Goal: Task Accomplishment & Management: Manage account settings

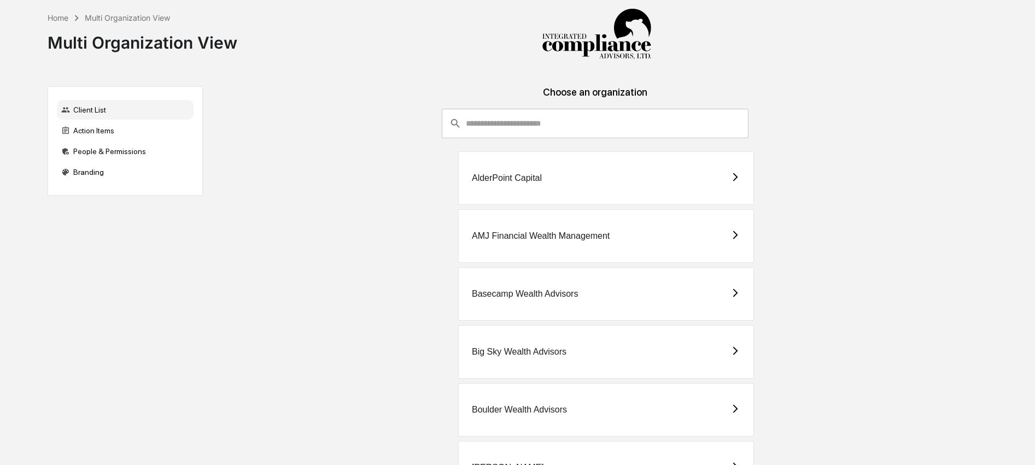
click at [515, 127] on input "consultant-dashboard__filter-organizations-search-bar" at bounding box center [607, 124] width 283 height 30
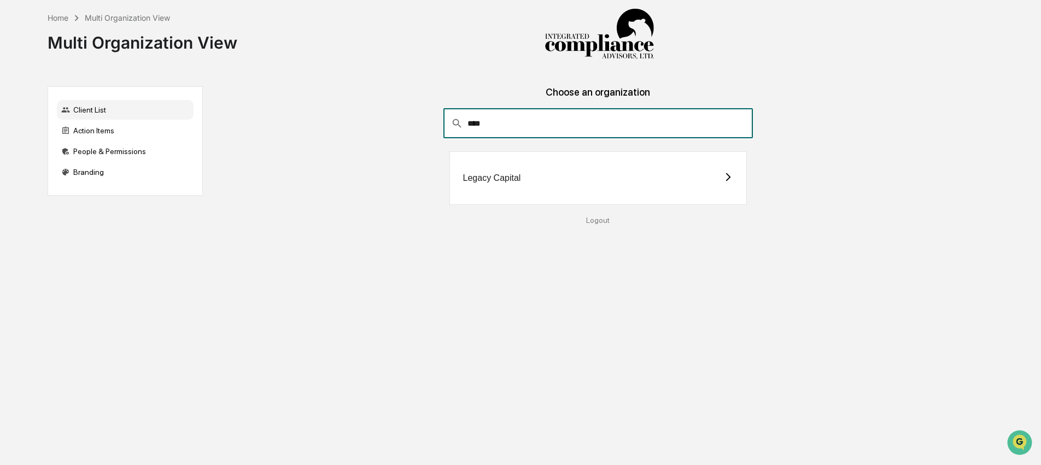
type input "****"
click at [581, 176] on div "Legacy Capital" at bounding box center [599, 178] width 298 height 54
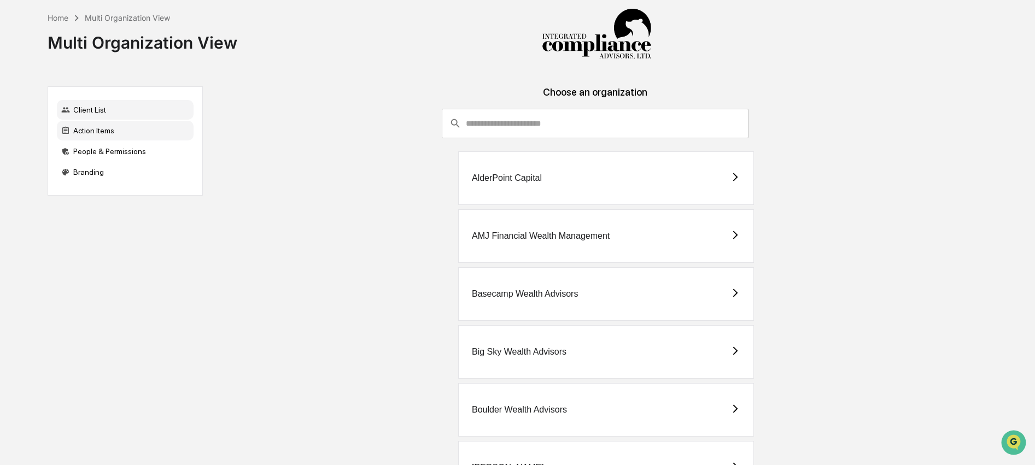
click at [72, 128] on div "Action Items" at bounding box center [125, 131] width 137 height 20
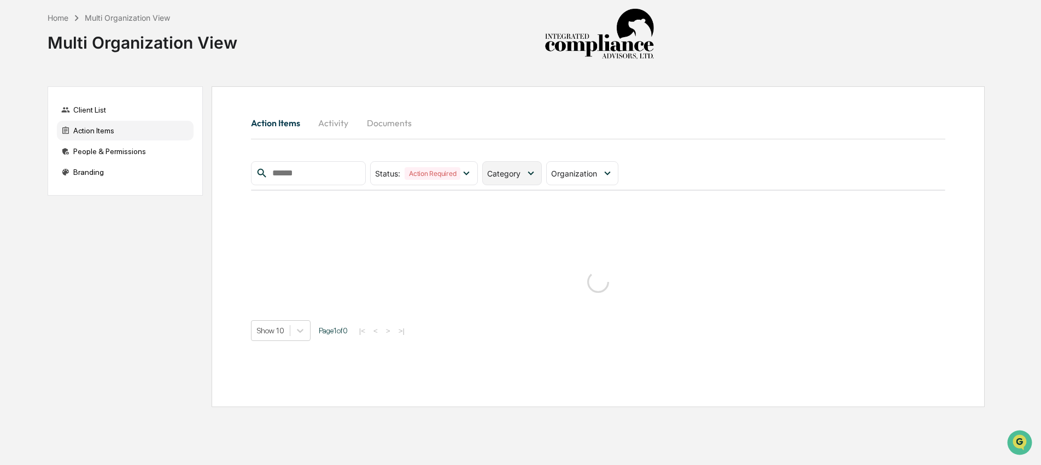
click at [496, 169] on span "Category" at bounding box center [503, 173] width 33 height 9
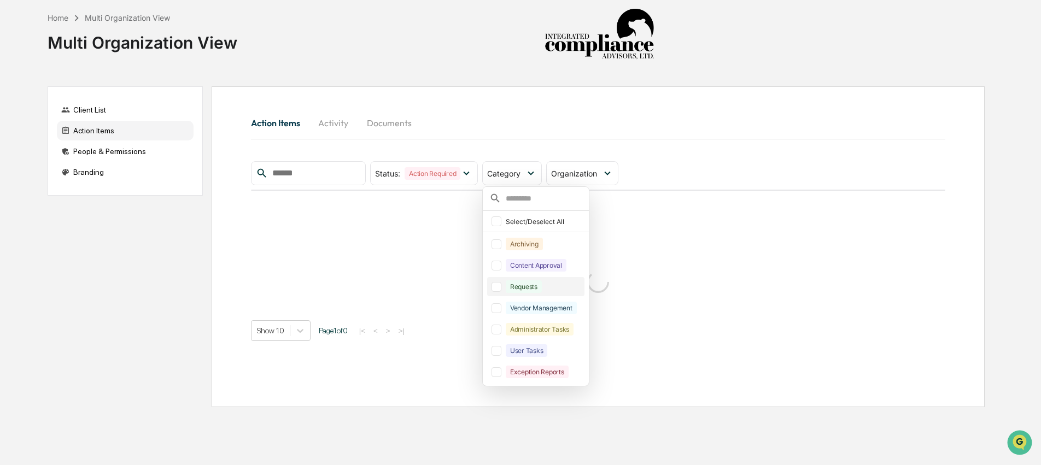
click at [556, 288] on div "Requests" at bounding box center [544, 287] width 77 height 13
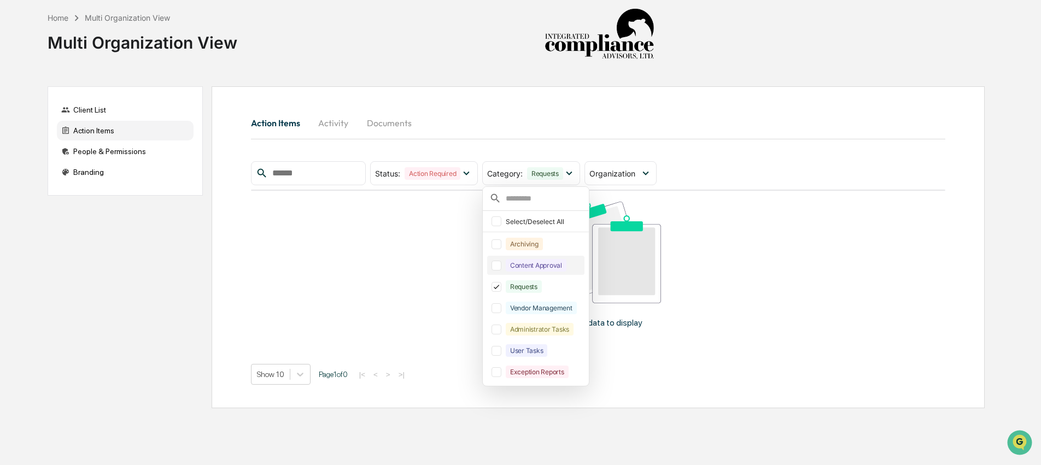
click at [564, 269] on div "Content Approval" at bounding box center [536, 265] width 61 height 13
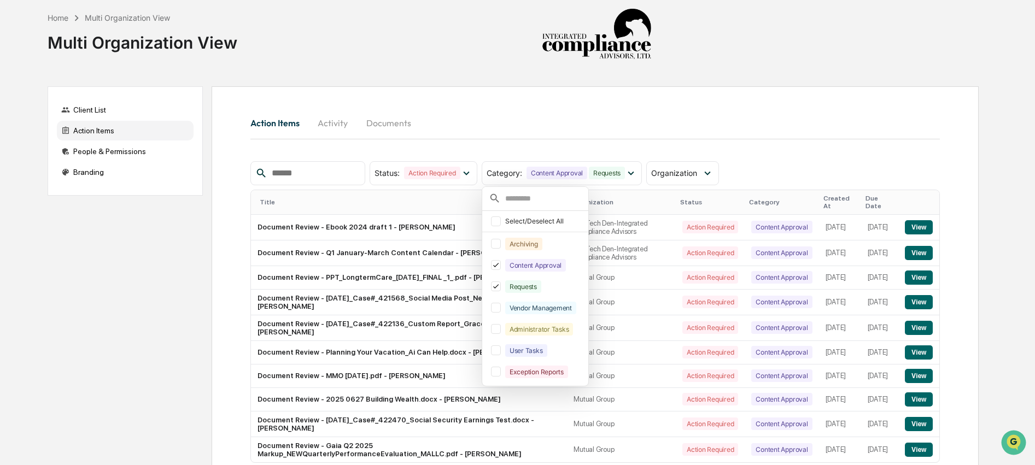
click at [776, 113] on div "Action Items Activity Documents" at bounding box center [595, 123] width 690 height 26
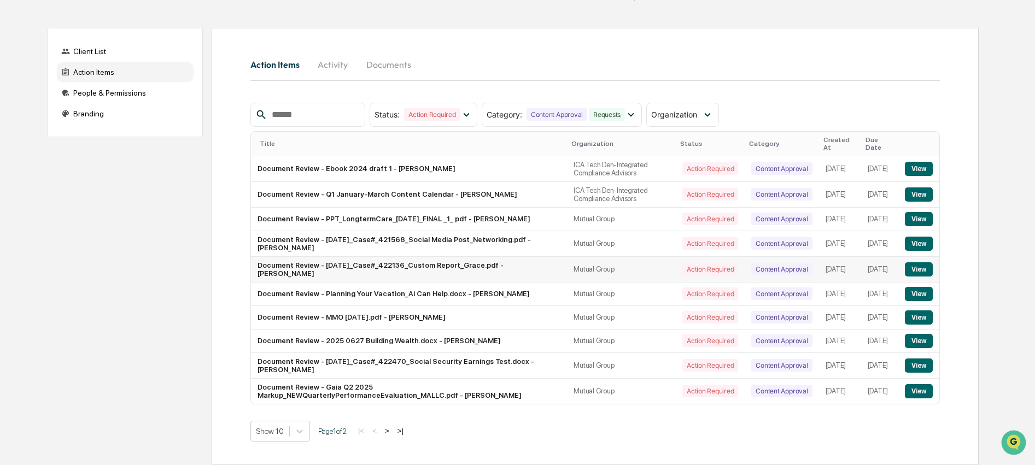
scroll to position [60, 0]
click at [393, 434] on button ">" at bounding box center [387, 431] width 11 height 9
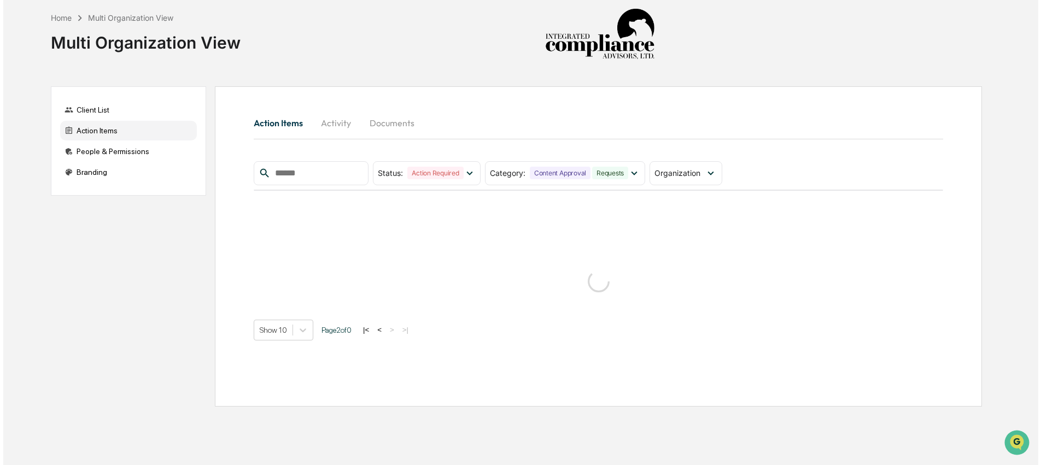
scroll to position [0, 0]
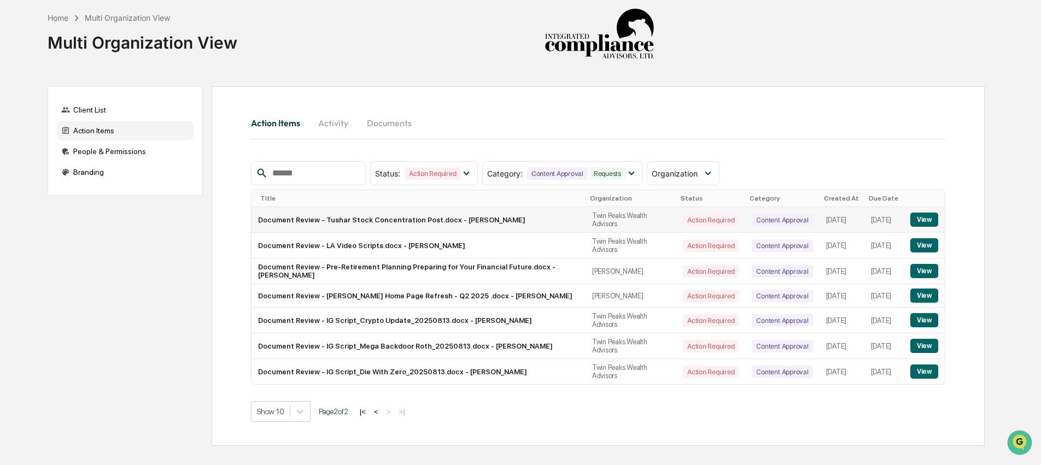
click at [931, 218] on button "View" at bounding box center [925, 220] width 28 height 14
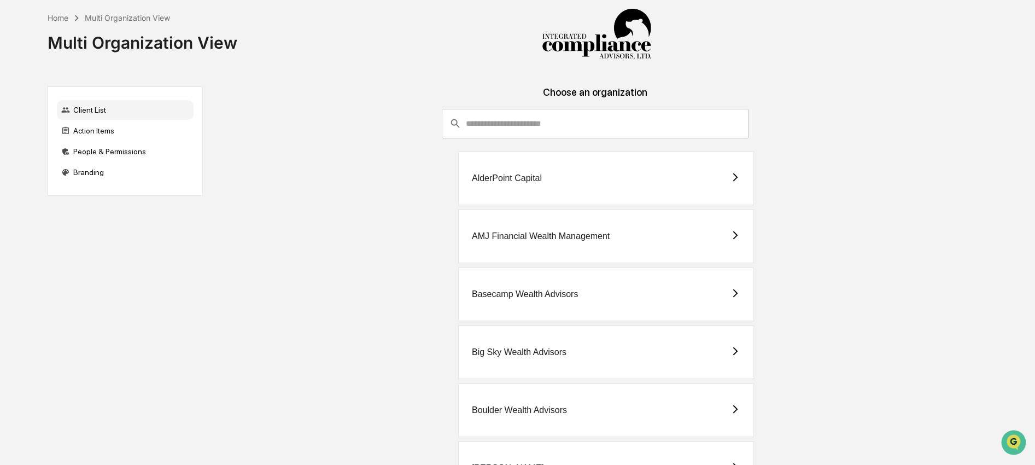
click at [500, 124] on input "consultant-dashboard__filter-organizations-search-bar" at bounding box center [607, 124] width 283 height 30
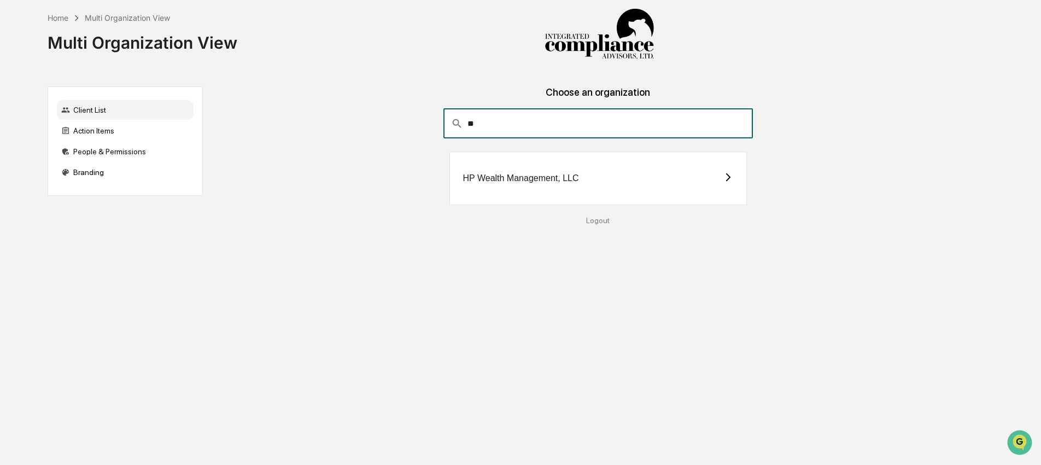
type input "**"
click at [503, 189] on div "HP Wealth Management, LLC" at bounding box center [599, 178] width 298 height 54
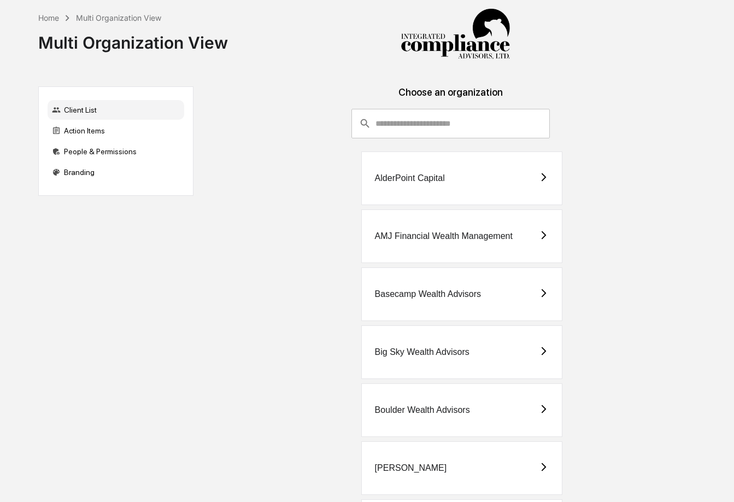
click at [502, 124] on input "consultant-dashboard__filter-organizations-search-bar" at bounding box center [463, 124] width 174 height 30
type input "*"
